Goal: Find specific page/section: Find specific page/section

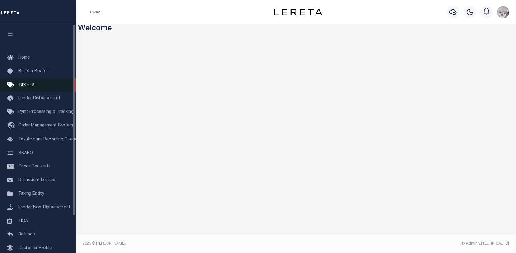
click at [23, 85] on span "Tax Bills" at bounding box center [26, 85] width 16 height 4
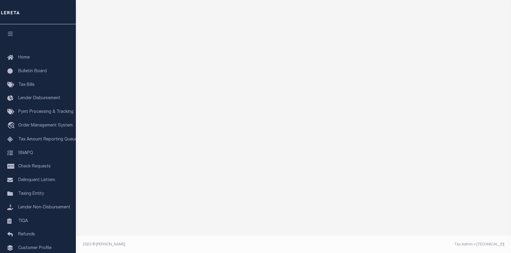
scroll to position [32, 0]
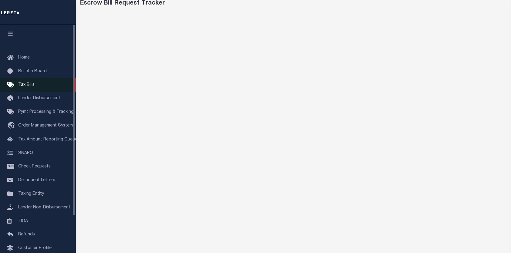
click at [24, 87] on span "Tax Bills" at bounding box center [26, 85] width 16 height 4
